Goal: Task Accomplishment & Management: Use online tool/utility

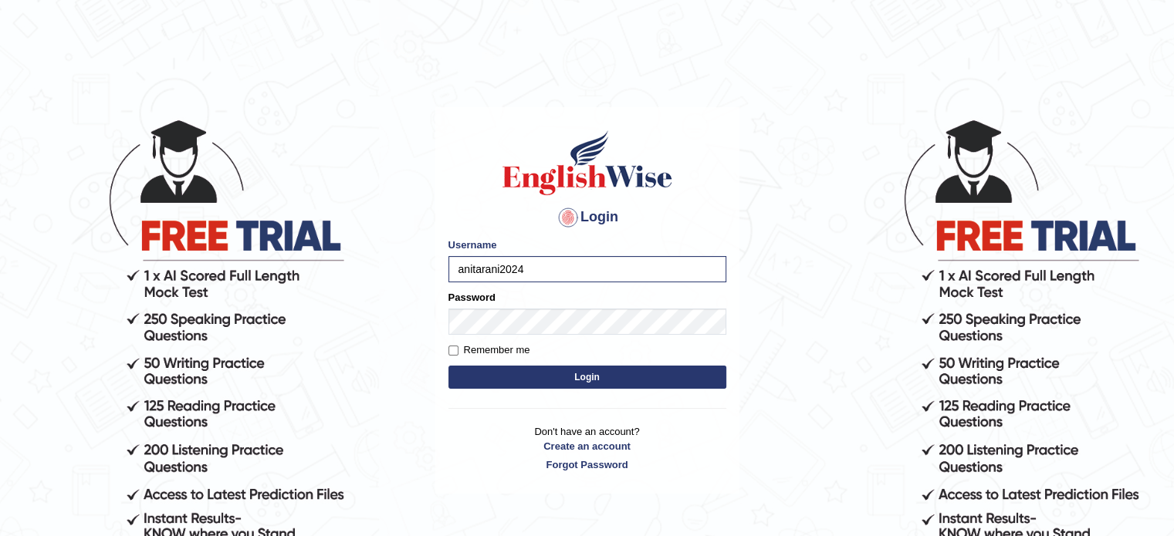
click at [494, 376] on button "Login" at bounding box center [587, 377] width 278 height 23
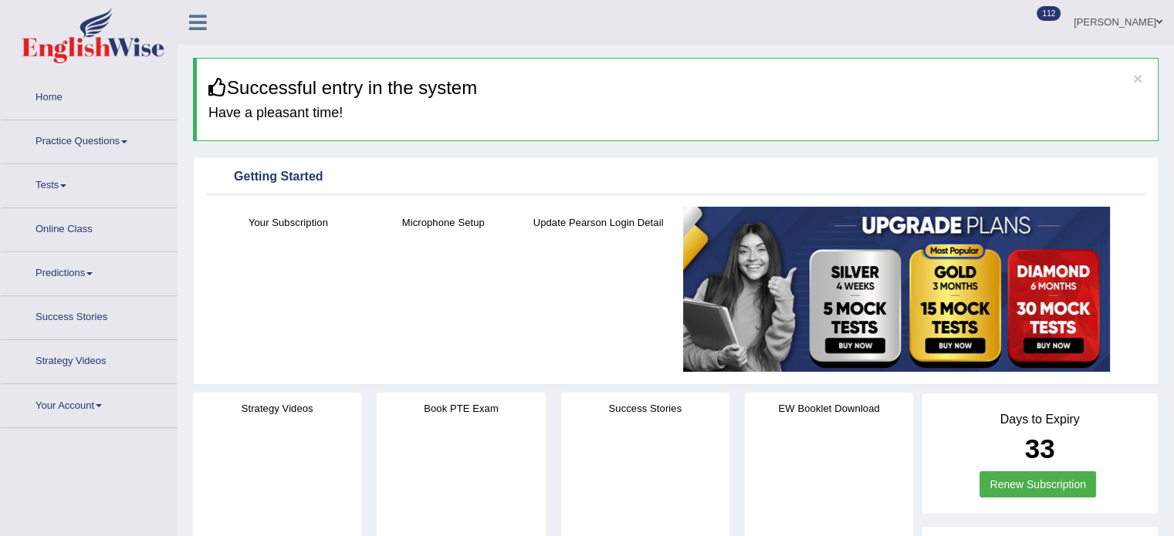
click at [22, 166] on link "Tests" at bounding box center [89, 183] width 176 height 39
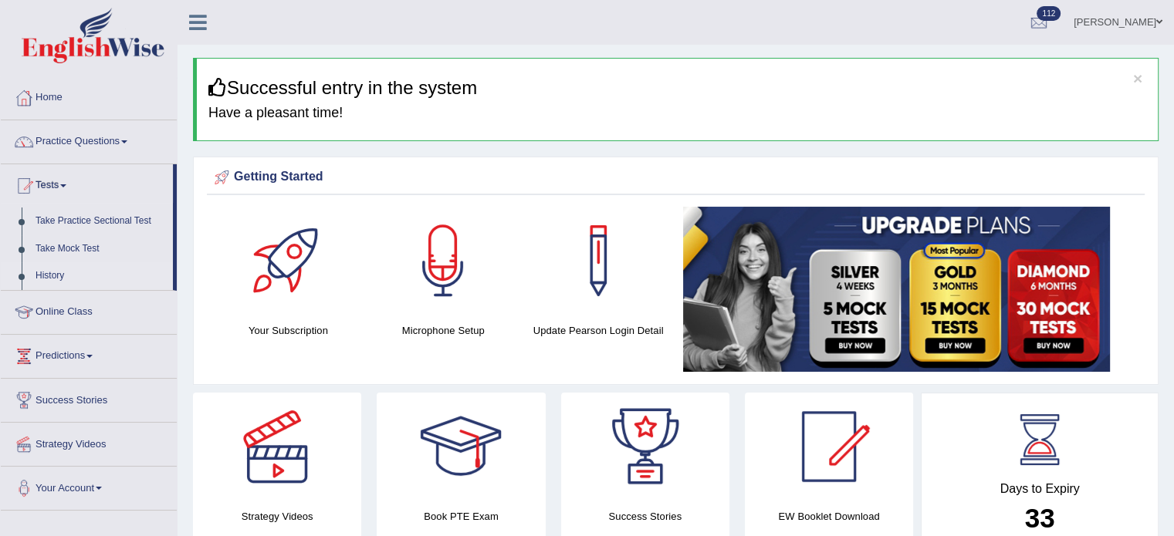
click at [52, 275] on link "History" at bounding box center [101, 276] width 144 height 28
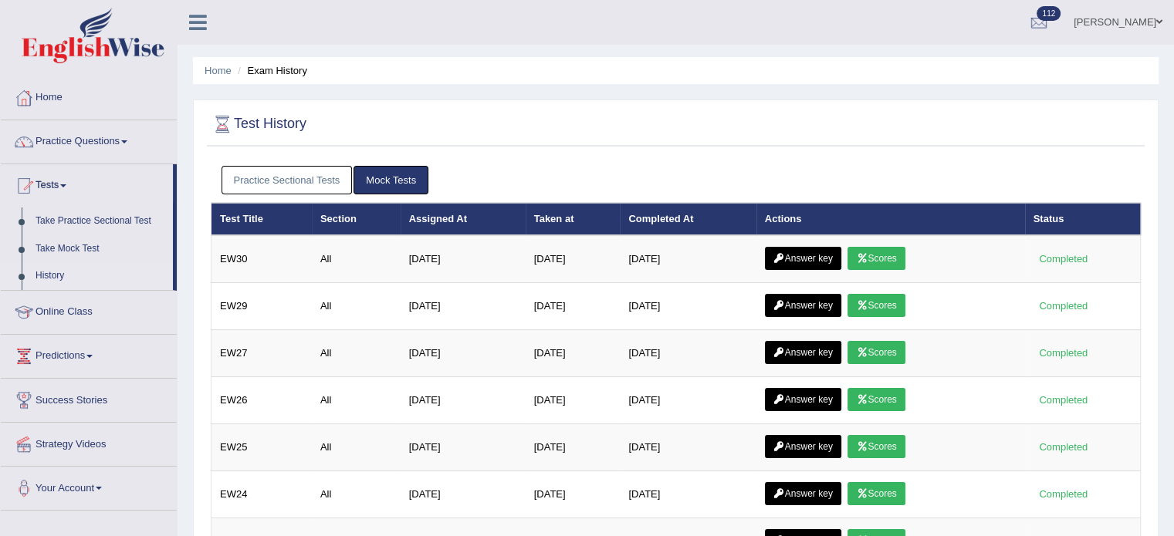
click at [386, 178] on link "Mock Tests" at bounding box center [390, 180] width 75 height 29
click at [324, 177] on link "Practice Sectional Tests" at bounding box center [286, 180] width 131 height 29
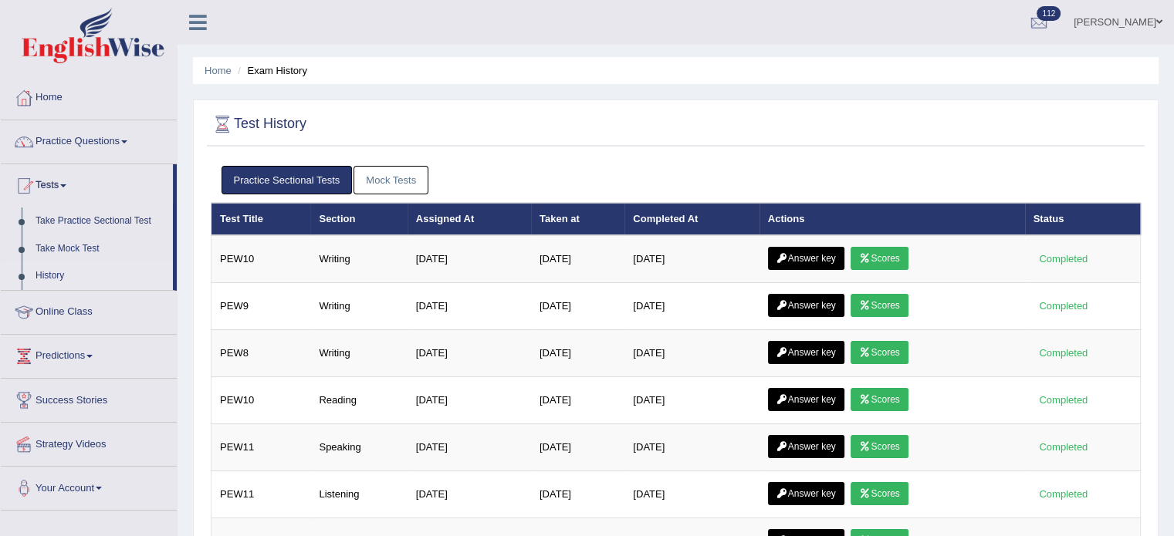
click at [373, 184] on link "Mock Tests" at bounding box center [390, 180] width 75 height 29
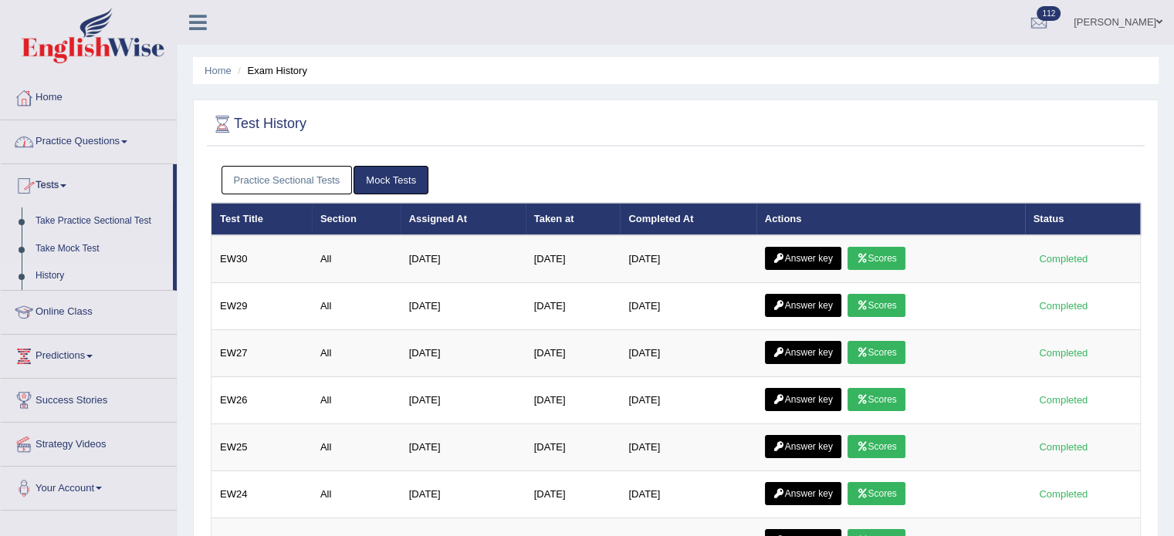
click at [44, 274] on link "History" at bounding box center [101, 276] width 144 height 28
click at [1133, 15] on link "Anita Rani" at bounding box center [1118, 20] width 112 height 40
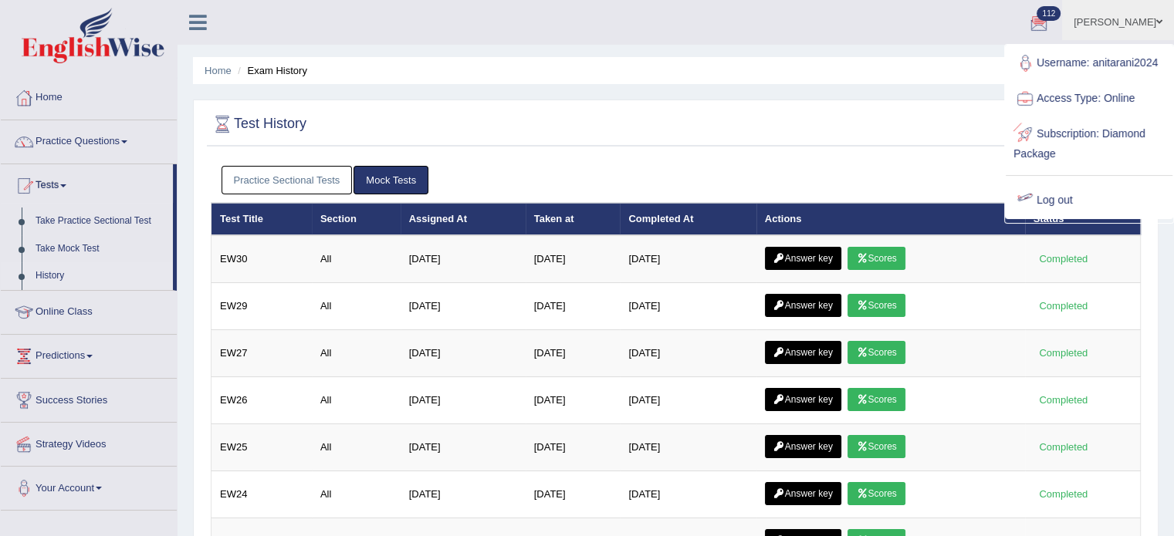
click at [1046, 193] on link "Log out" at bounding box center [1088, 200] width 167 height 35
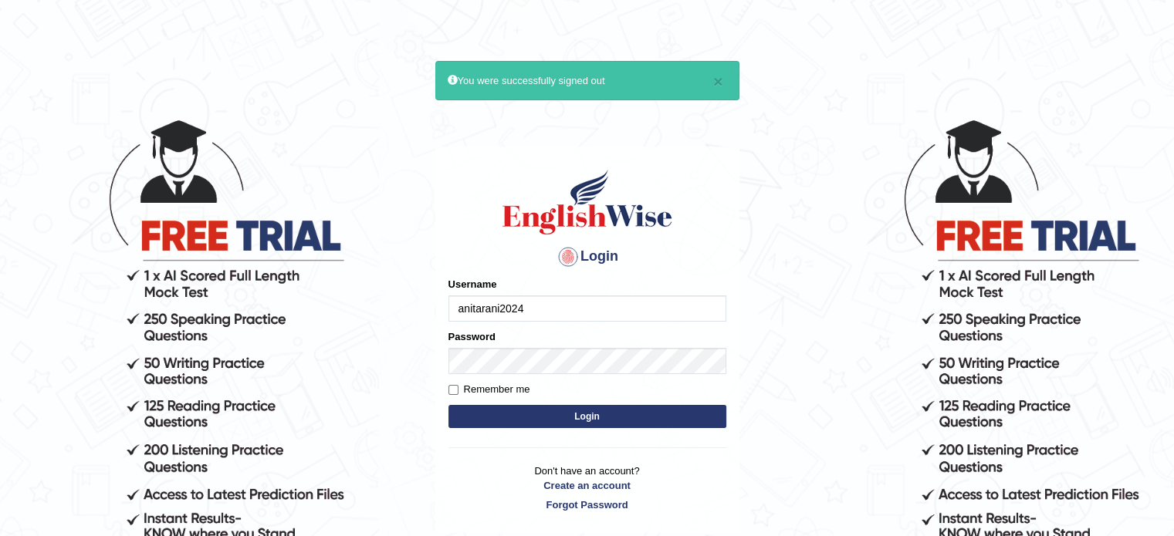
click at [531, 312] on input "anitarani2024" at bounding box center [587, 308] width 278 height 26
type input "Ridhimarana"
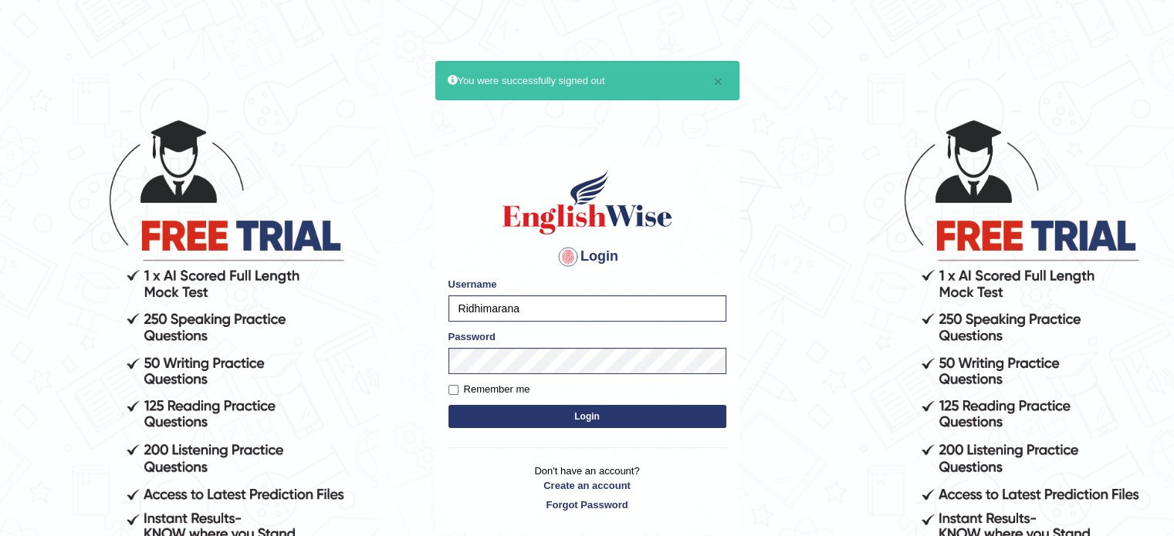
click at [514, 412] on button "Login" at bounding box center [587, 416] width 278 height 23
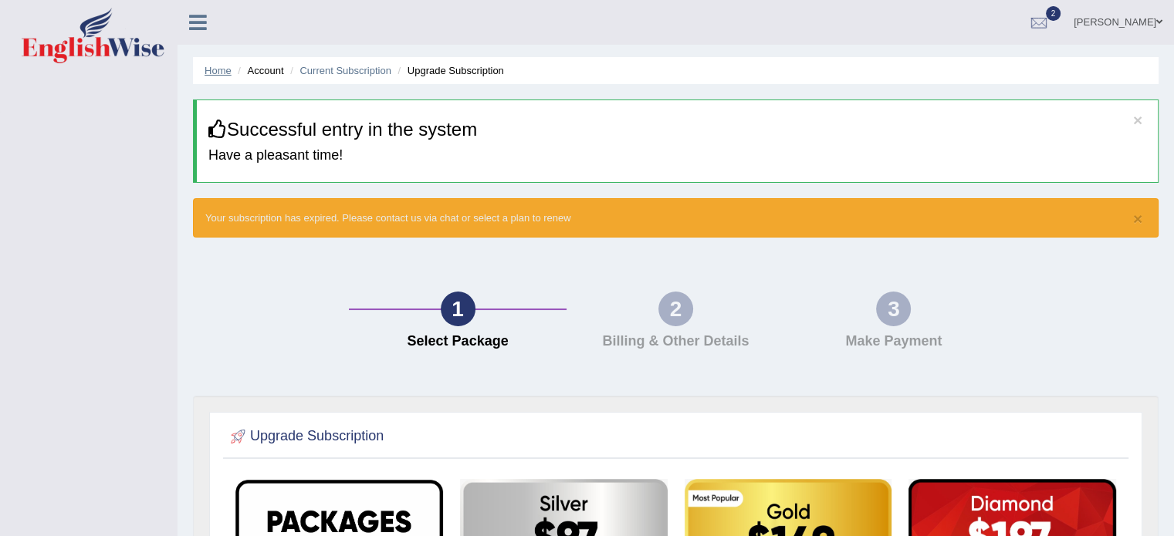
click at [217, 72] on link "Home" at bounding box center [217, 71] width 27 height 12
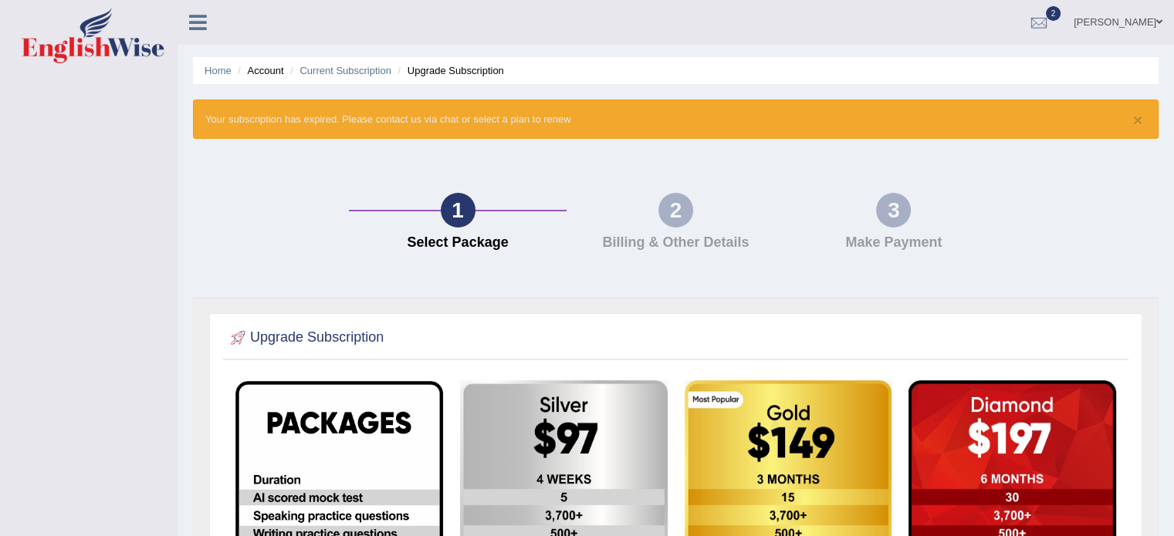
click at [201, 24] on icon at bounding box center [198, 22] width 18 height 20
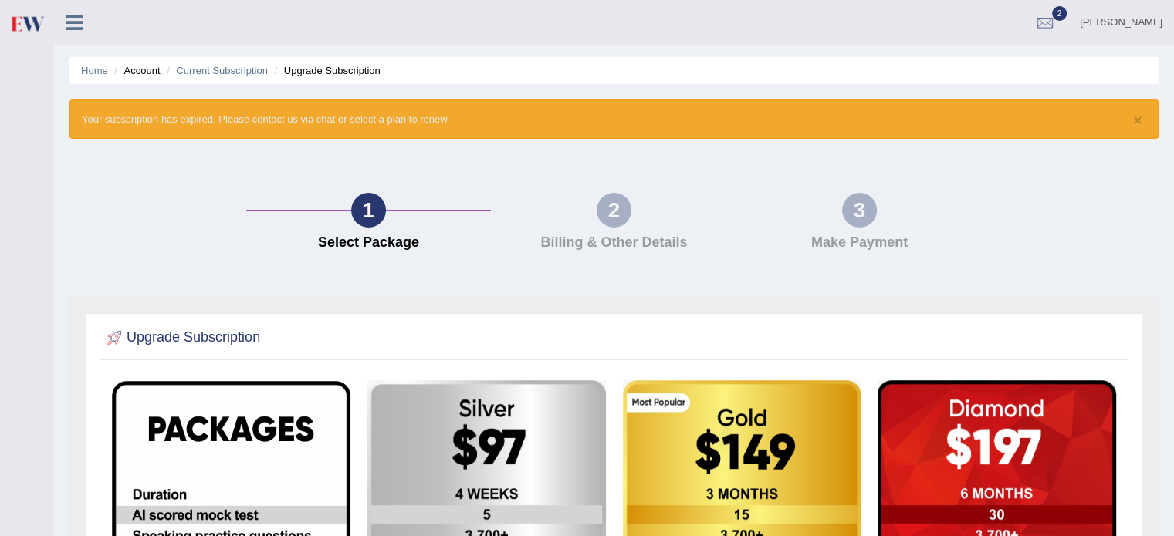
click at [71, 25] on icon at bounding box center [75, 22] width 18 height 20
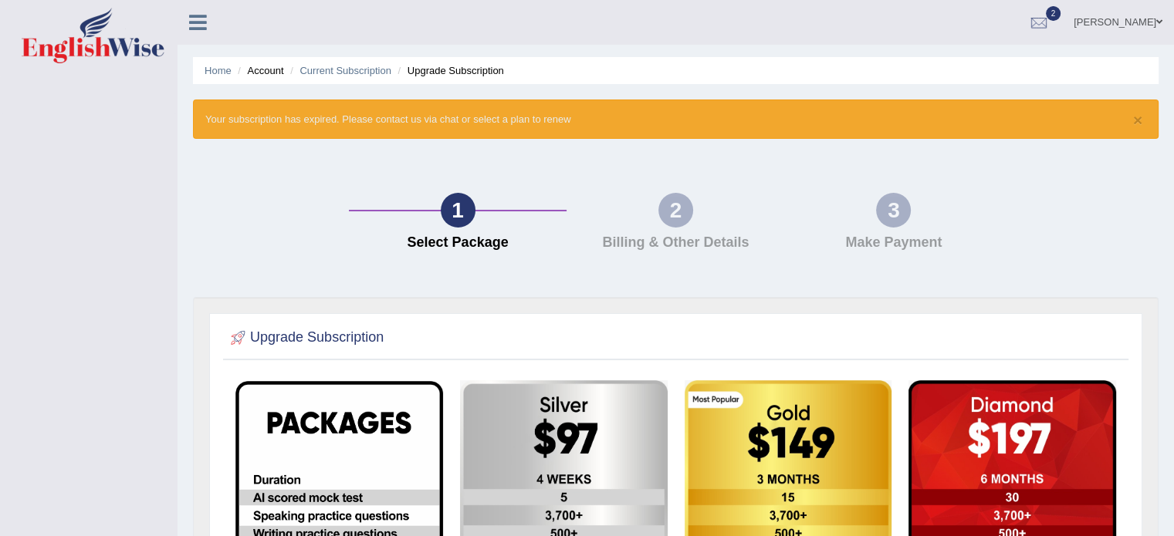
click at [1133, 22] on link "Ridhima Rana" at bounding box center [1118, 20] width 112 height 40
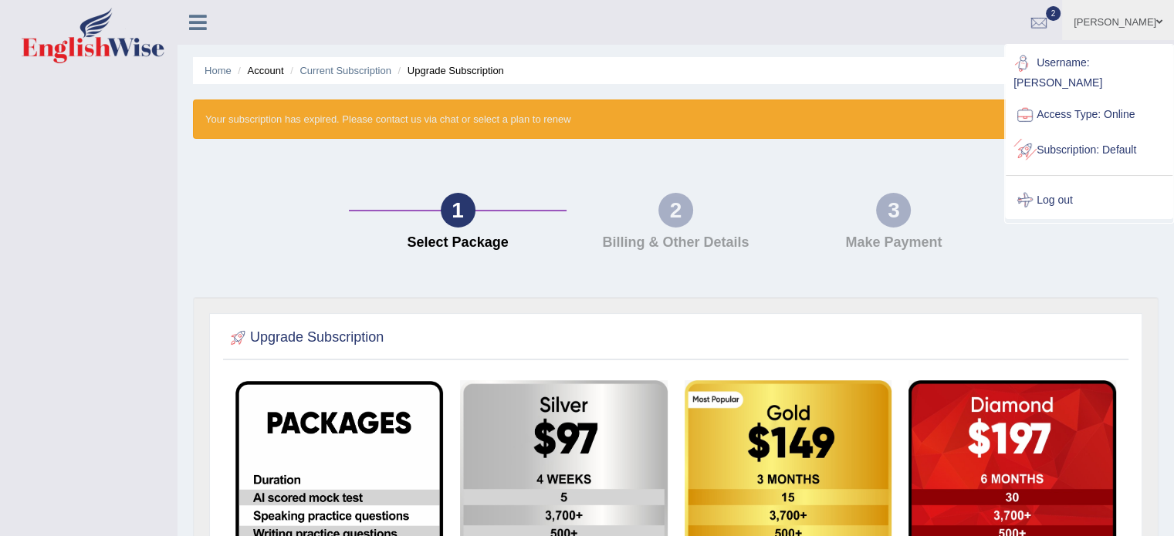
click at [1052, 183] on link "Log out" at bounding box center [1088, 200] width 167 height 35
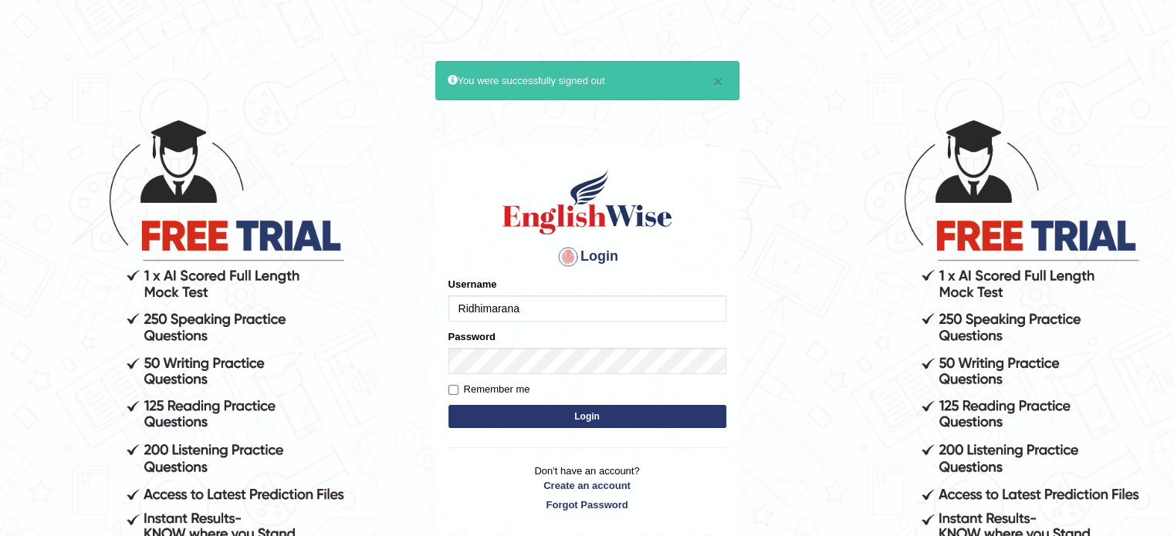
click at [554, 308] on input "Ridhimarana" at bounding box center [587, 308] width 278 height 26
type input "anitarani2024"
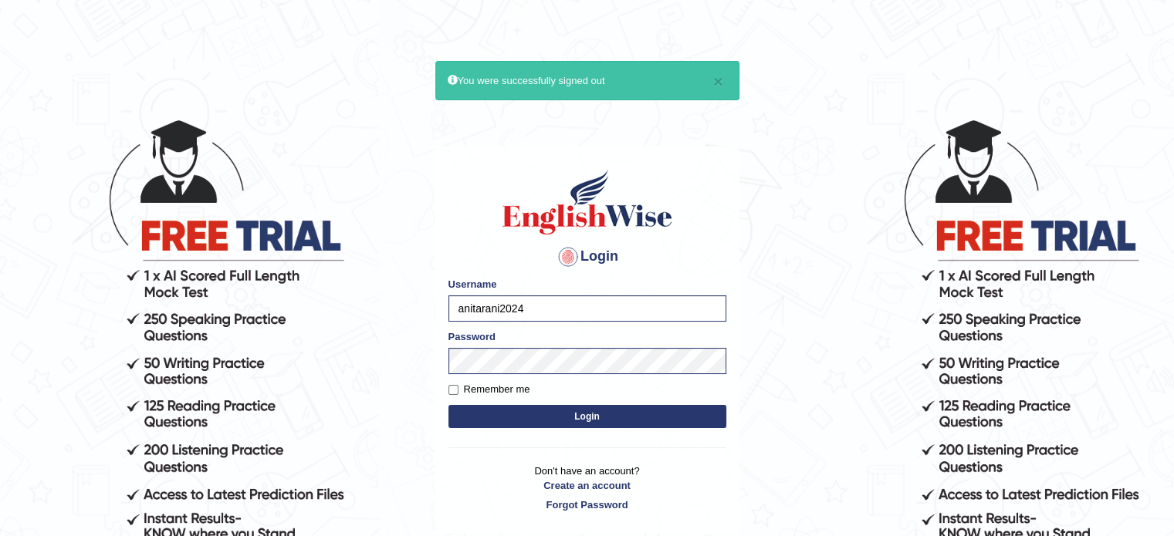
click at [532, 413] on button "Login" at bounding box center [587, 416] width 278 height 23
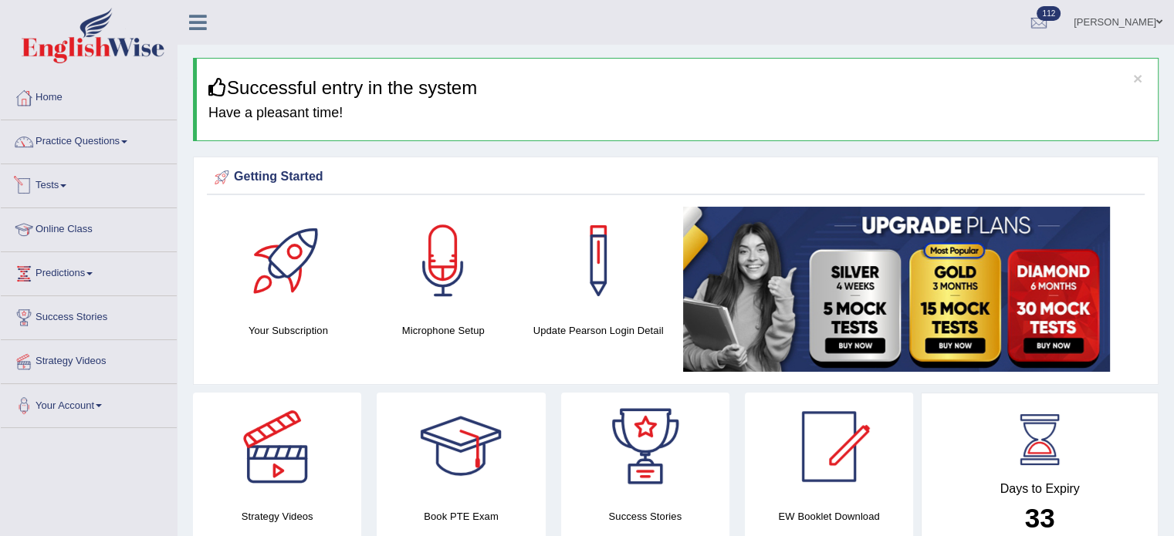
click at [51, 184] on link "Tests" at bounding box center [89, 183] width 176 height 39
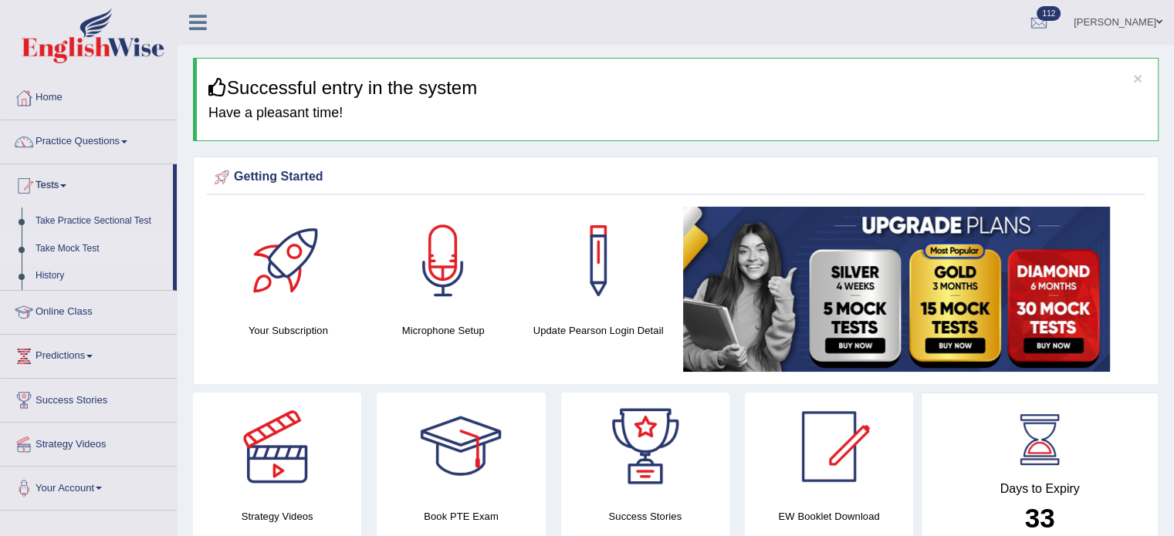
click at [54, 255] on link "Take Mock Test" at bounding box center [101, 249] width 144 height 28
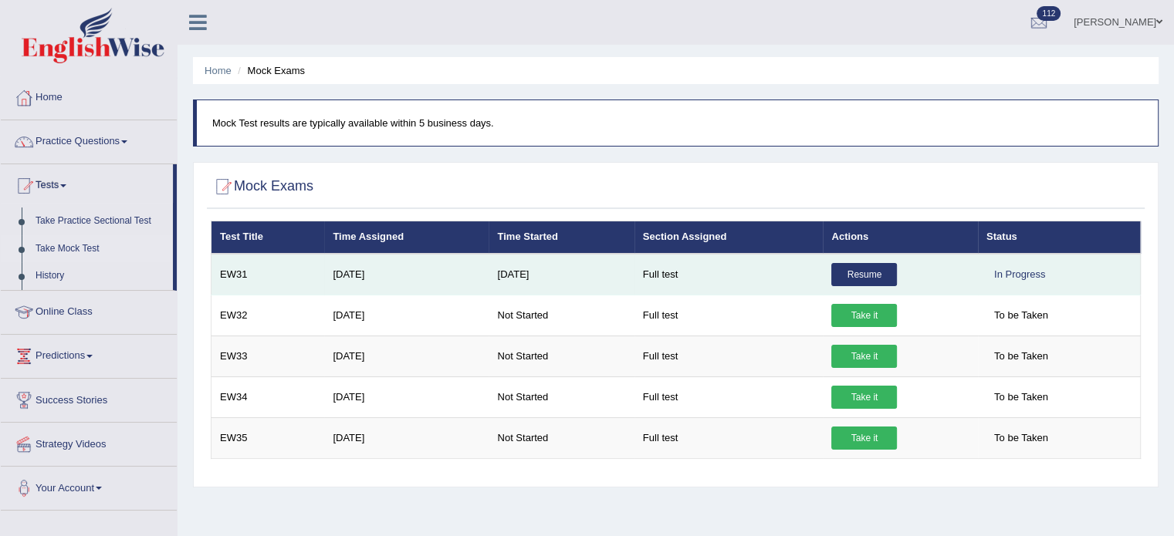
click at [867, 274] on link "Resume" at bounding box center [864, 274] width 66 height 23
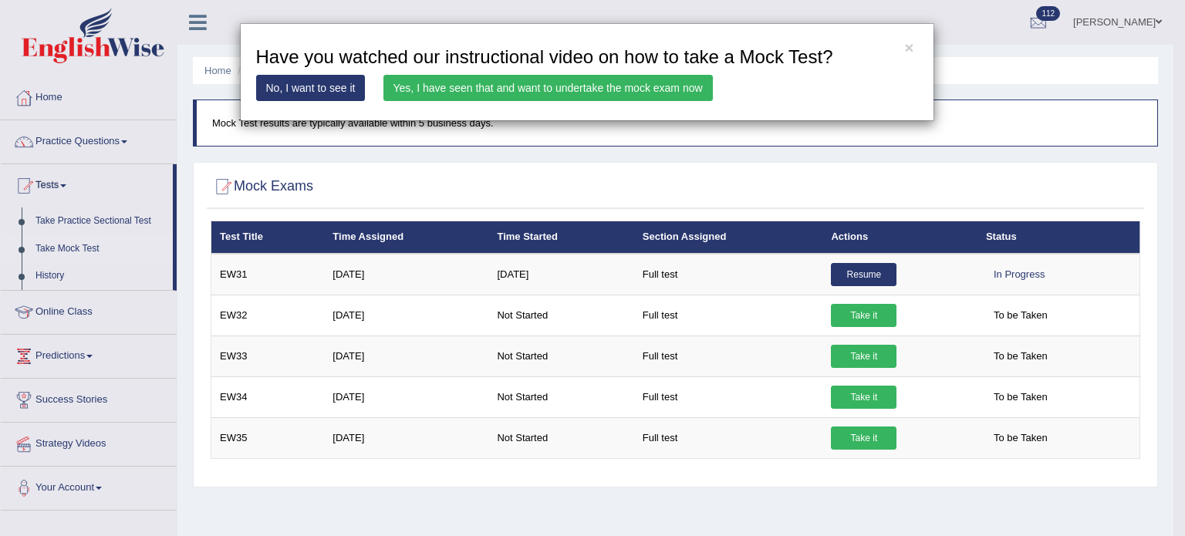
click at [531, 95] on link "Yes, I have seen that and want to undertake the mock exam now" at bounding box center [547, 88] width 329 height 26
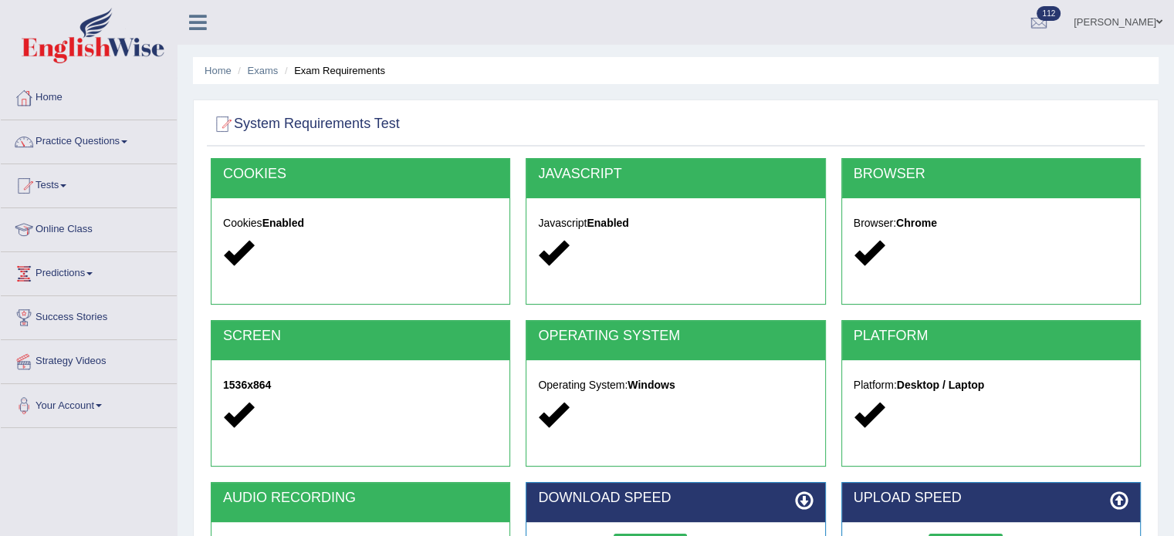
scroll to position [274, 0]
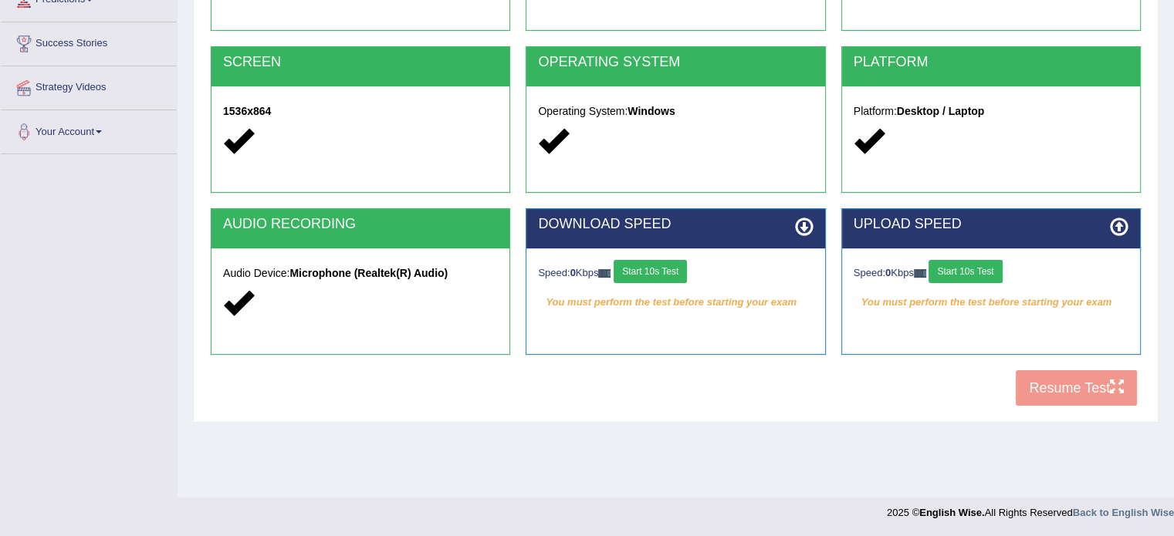
click at [662, 271] on button "Start 10s Test" at bounding box center [649, 271] width 73 height 23
click at [974, 269] on button "Start 10s Test" at bounding box center [964, 271] width 73 height 23
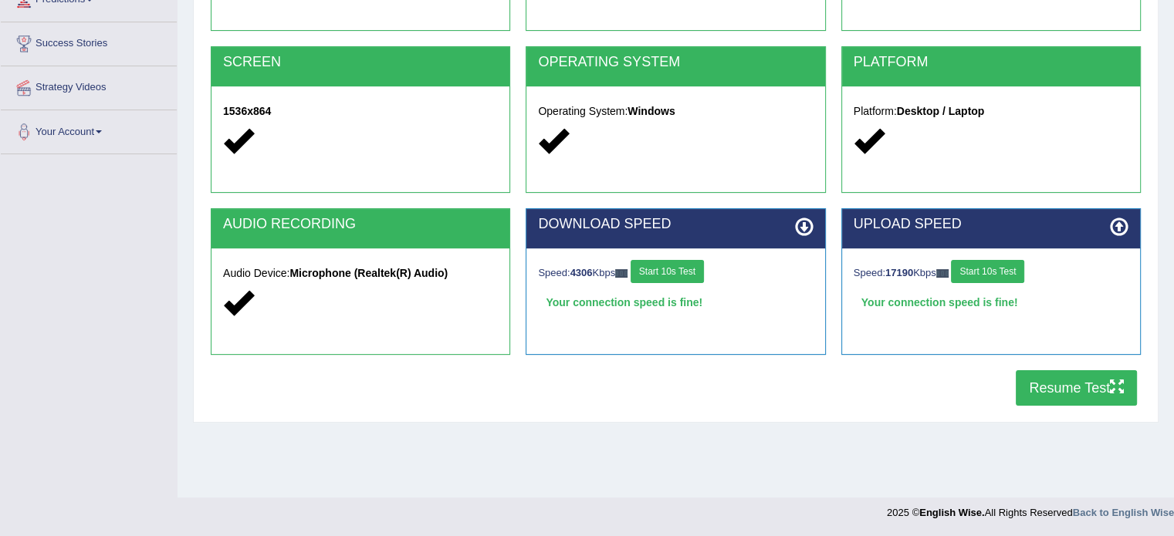
click at [1052, 392] on button "Resume Test" at bounding box center [1075, 387] width 121 height 35
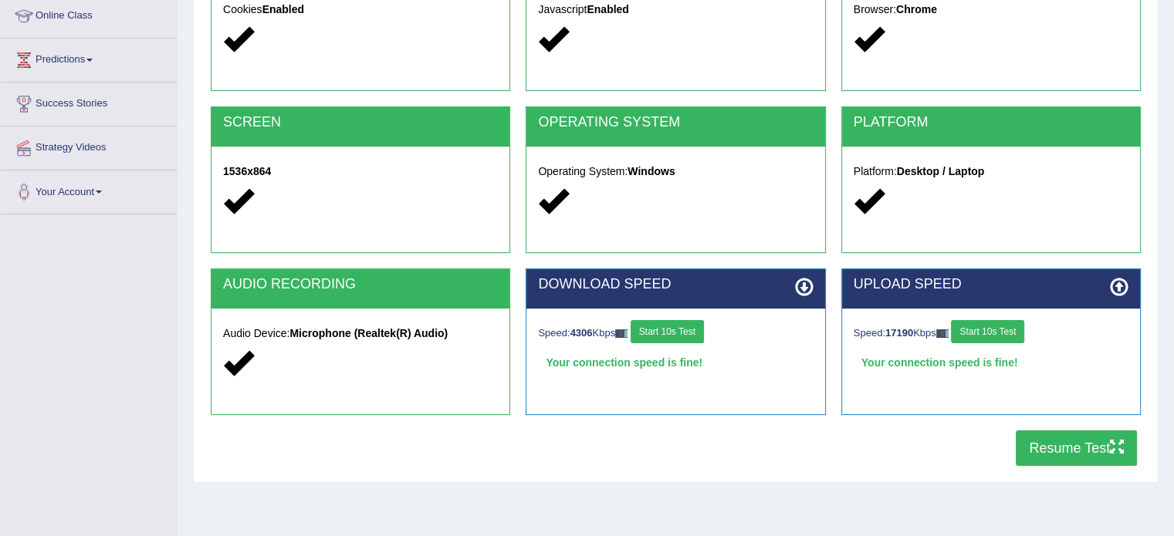
scroll to position [0, 0]
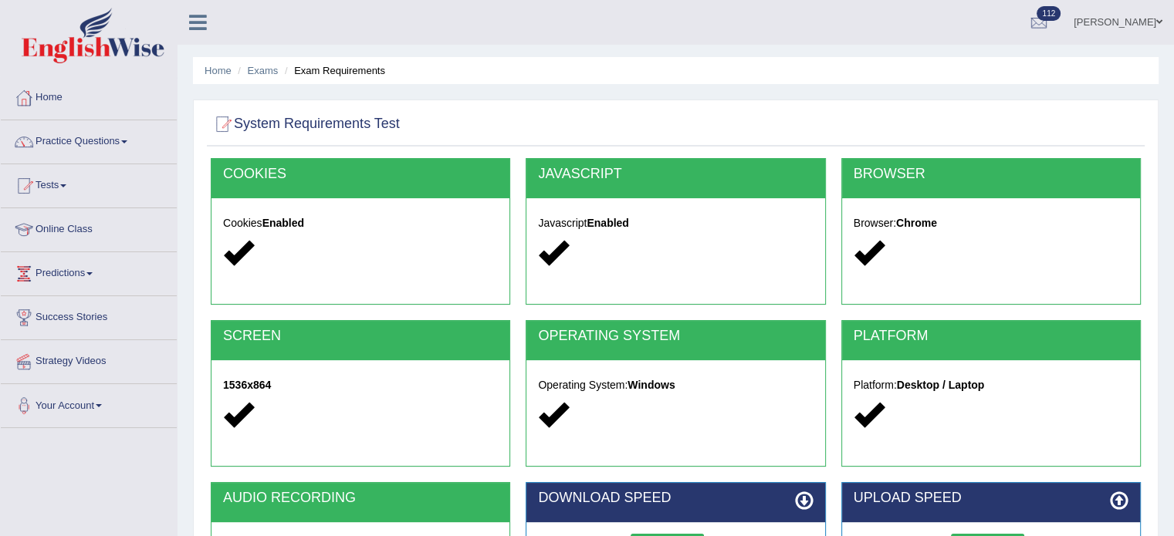
click at [1129, 24] on link "Anita Rani" at bounding box center [1118, 20] width 112 height 40
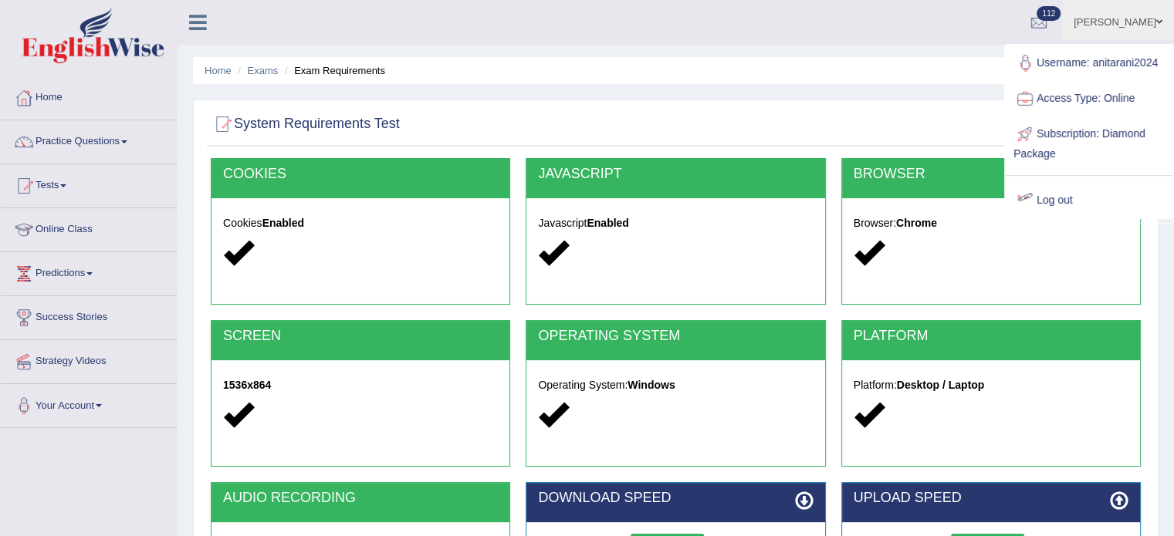
click at [1051, 196] on link "Log out" at bounding box center [1088, 200] width 167 height 35
